Goal: Task Accomplishment & Management: Manage account settings

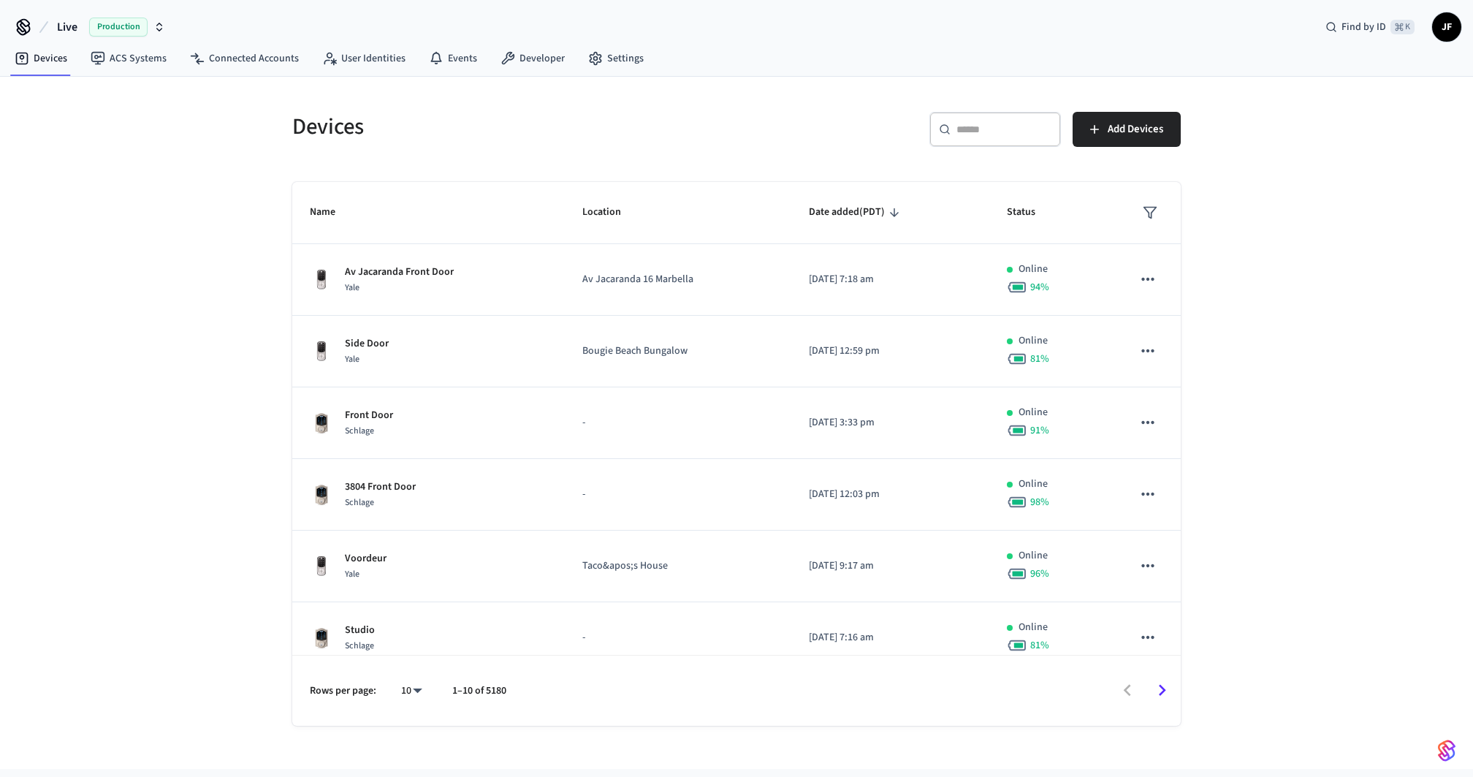
drag, startPoint x: 62, startPoint y: 18, endPoint x: 107, endPoint y: 24, distance: 45.0
click at [61, 19] on span "Live" at bounding box center [67, 27] width 20 height 18
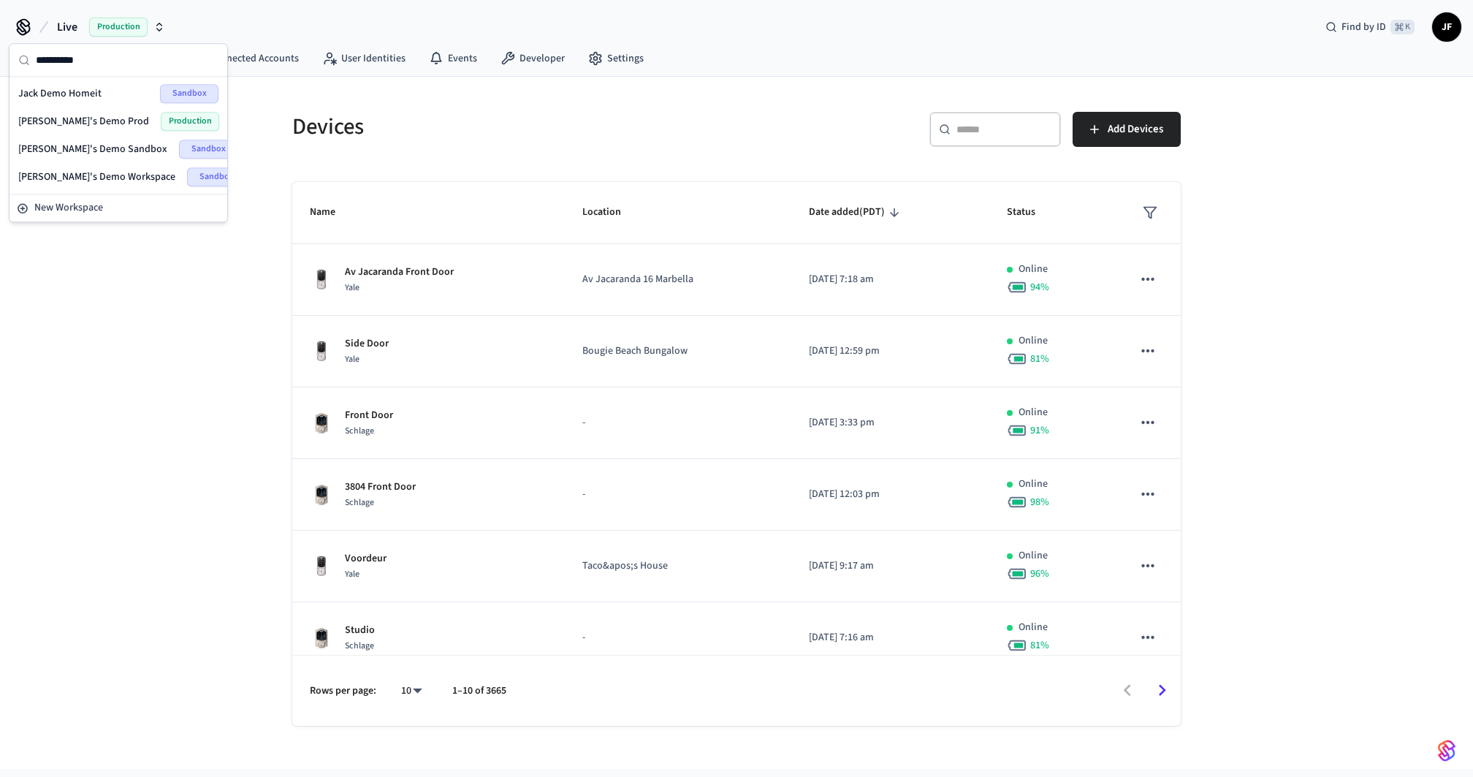
type input "*********"
click at [95, 118] on span "[PERSON_NAME]'s Demo Prod" at bounding box center [83, 121] width 131 height 15
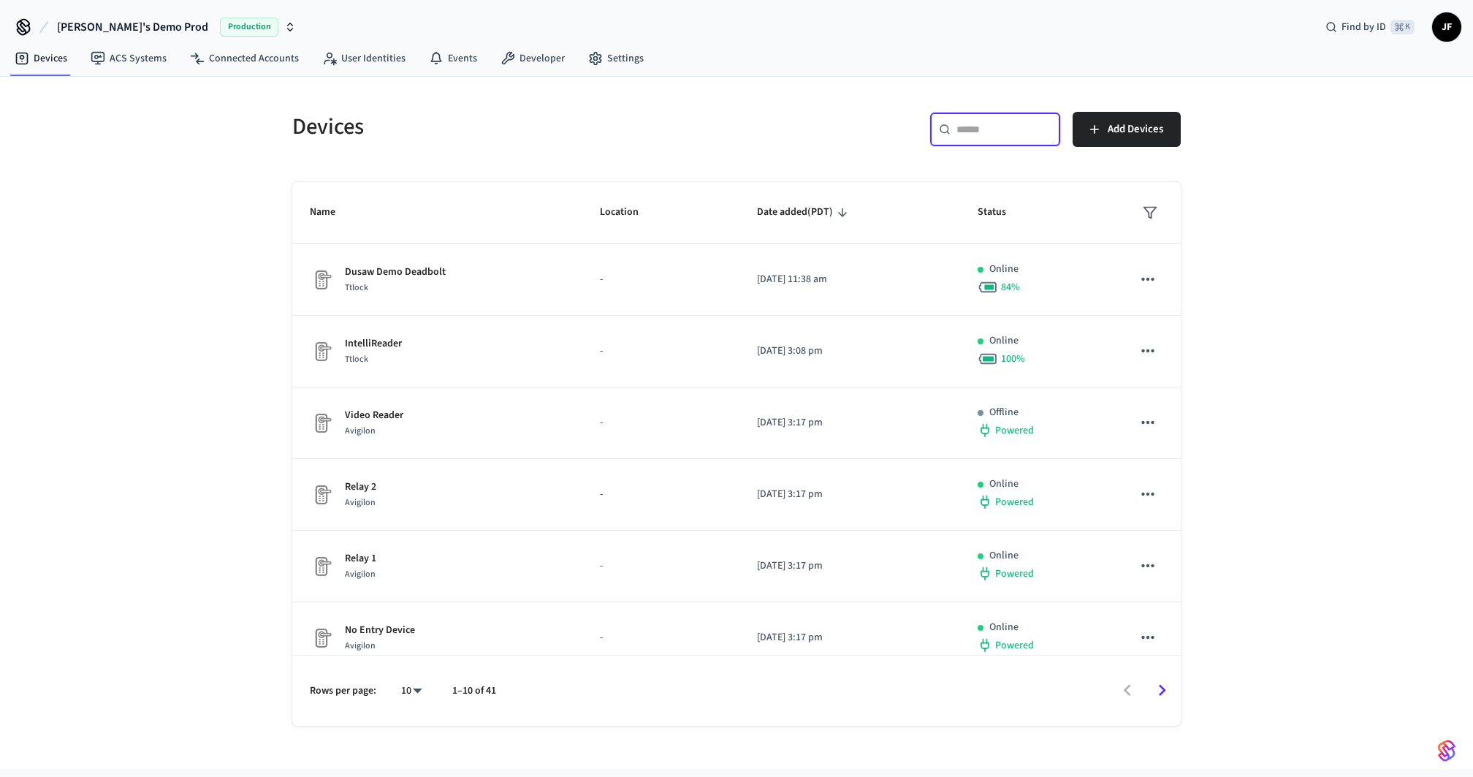
click at [971, 123] on input "text" at bounding box center [1004, 129] width 95 height 15
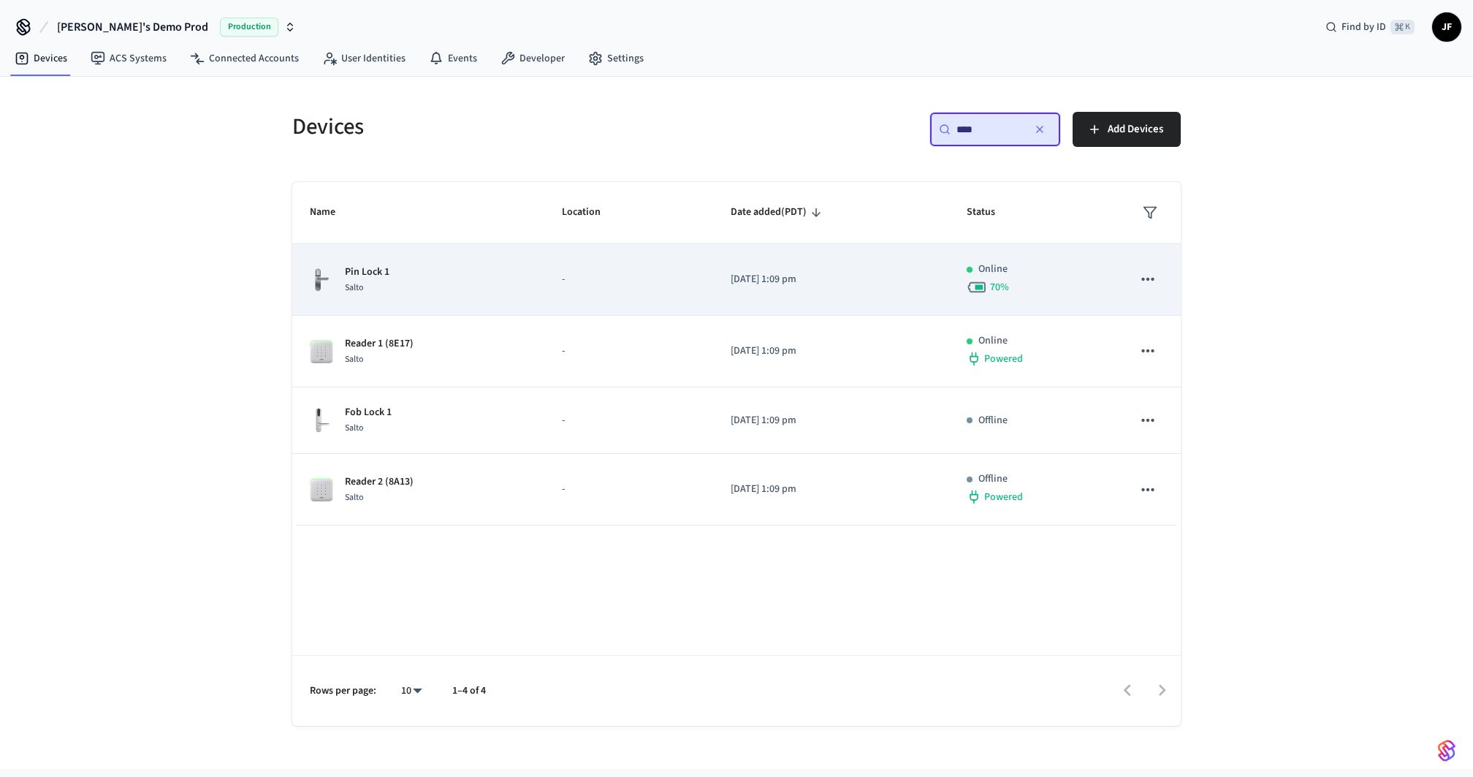
type input "****"
click at [507, 285] on div "Pin Lock 1 Salto" at bounding box center [418, 280] width 217 height 31
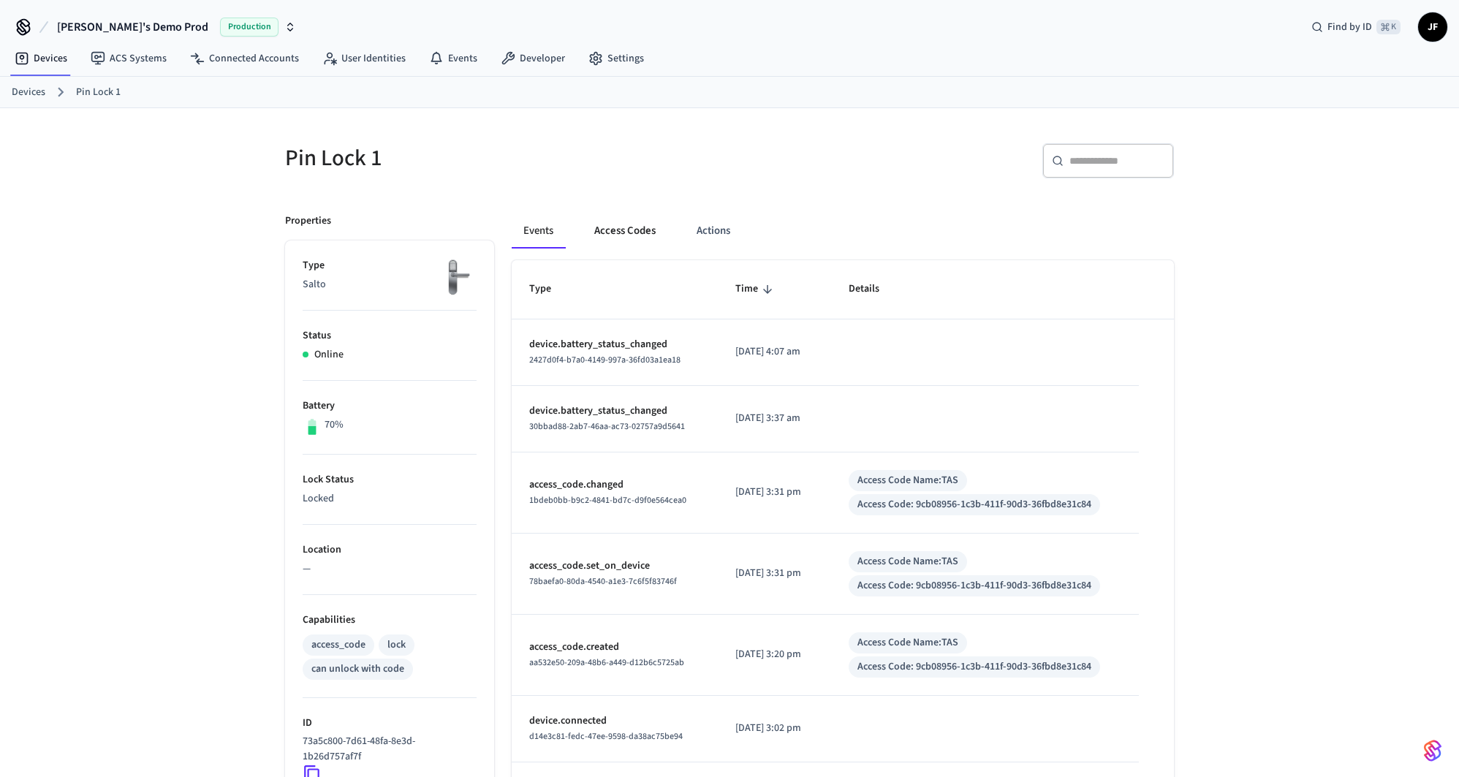
click at [615, 223] on button "Access Codes" at bounding box center [624, 230] width 85 height 35
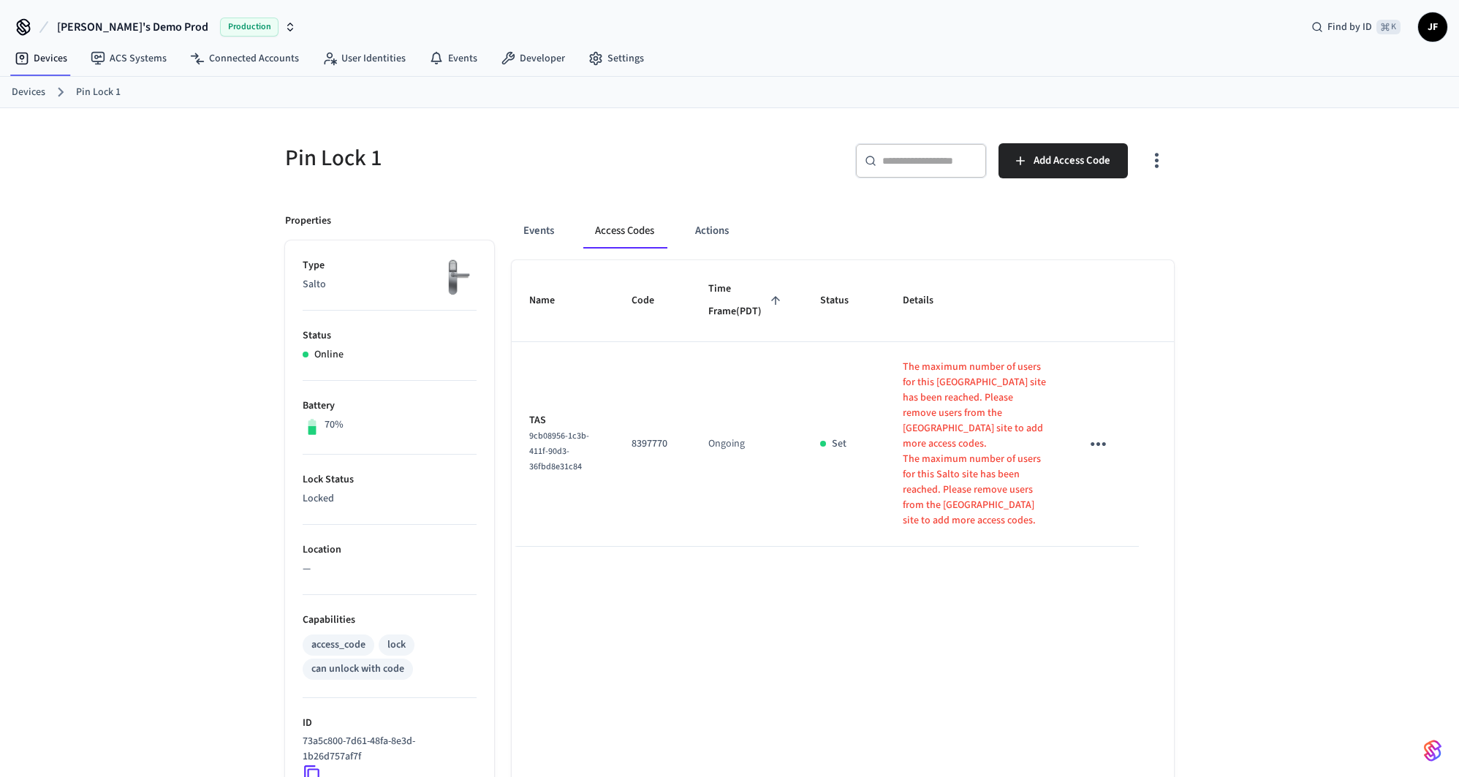
drag, startPoint x: 653, startPoint y: 136, endPoint x: 645, endPoint y: 126, distance: 12.9
click at [653, 136] on div "Pin Lock 1" at bounding box center [493, 158] width 453 height 64
drag, startPoint x: 615, startPoint y: 473, endPoint x: 528, endPoint y: 465, distance: 88.1
click at [528, 465] on td "TAS 9cb08956-1c3b-411f-90d3-36fbd8e31c84" at bounding box center [563, 444] width 102 height 205
copy span "9cb08956-1c3b-411f-90d3-36fbd8e31c84"
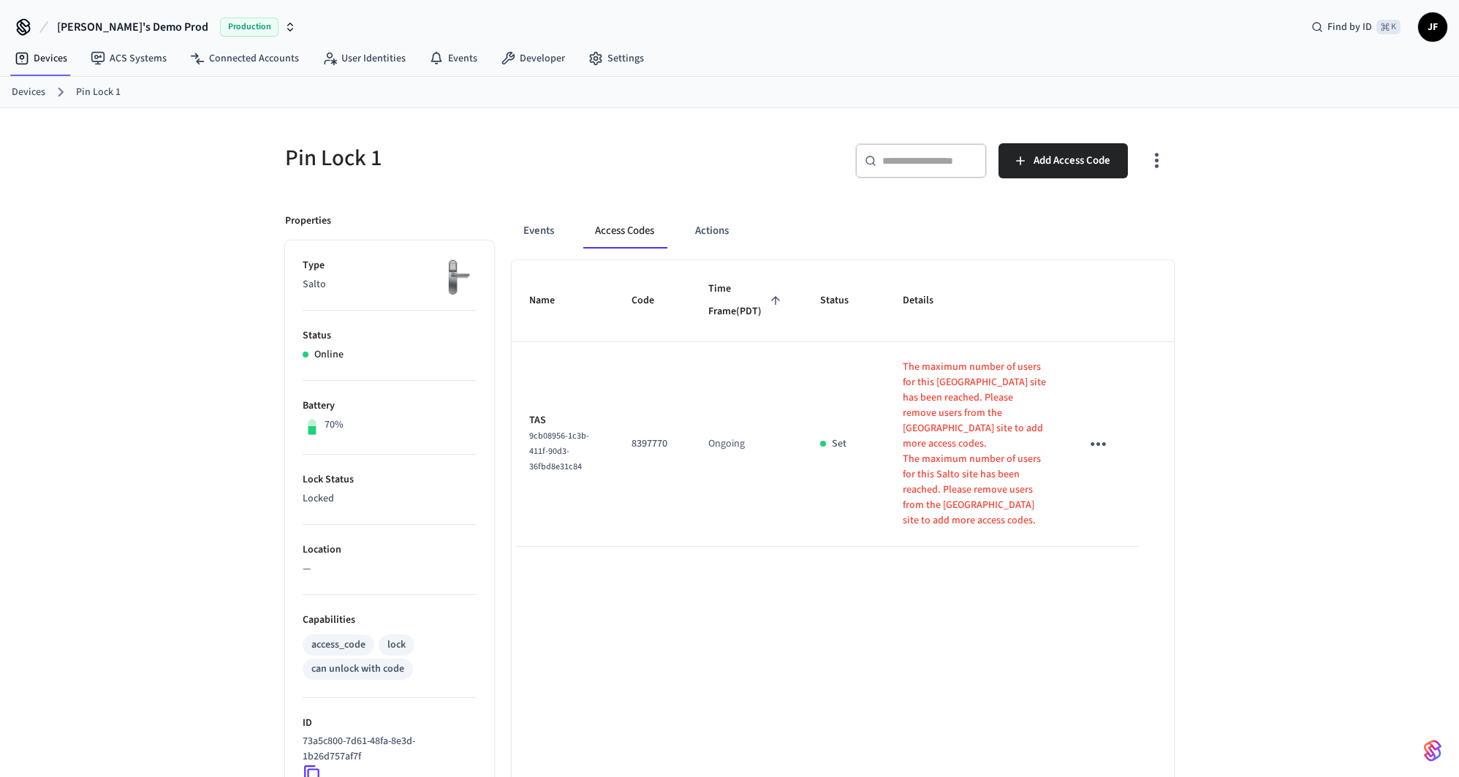
click at [634, 181] on div "Pin Lock 1" at bounding box center [493, 158] width 453 height 64
click at [561, 246] on button "Events" at bounding box center [539, 230] width 54 height 35
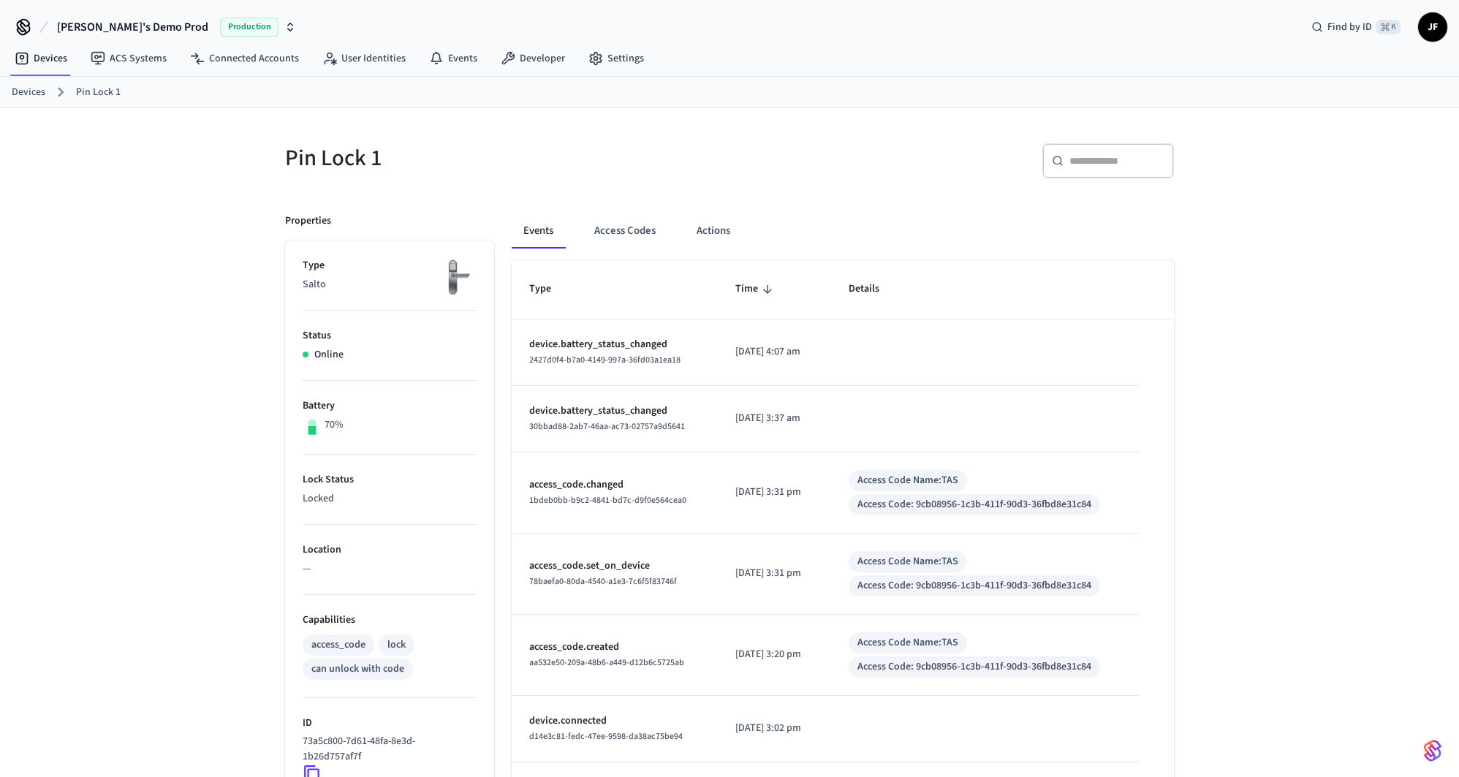
click at [779, 58] on div "Devices ACS Systems Connected Accounts User Identities Events Developer Settings" at bounding box center [729, 59] width 1459 height 34
click at [727, 127] on div "​ ​" at bounding box center [947, 158] width 453 height 64
